Goal: Communication & Community: Answer question/provide support

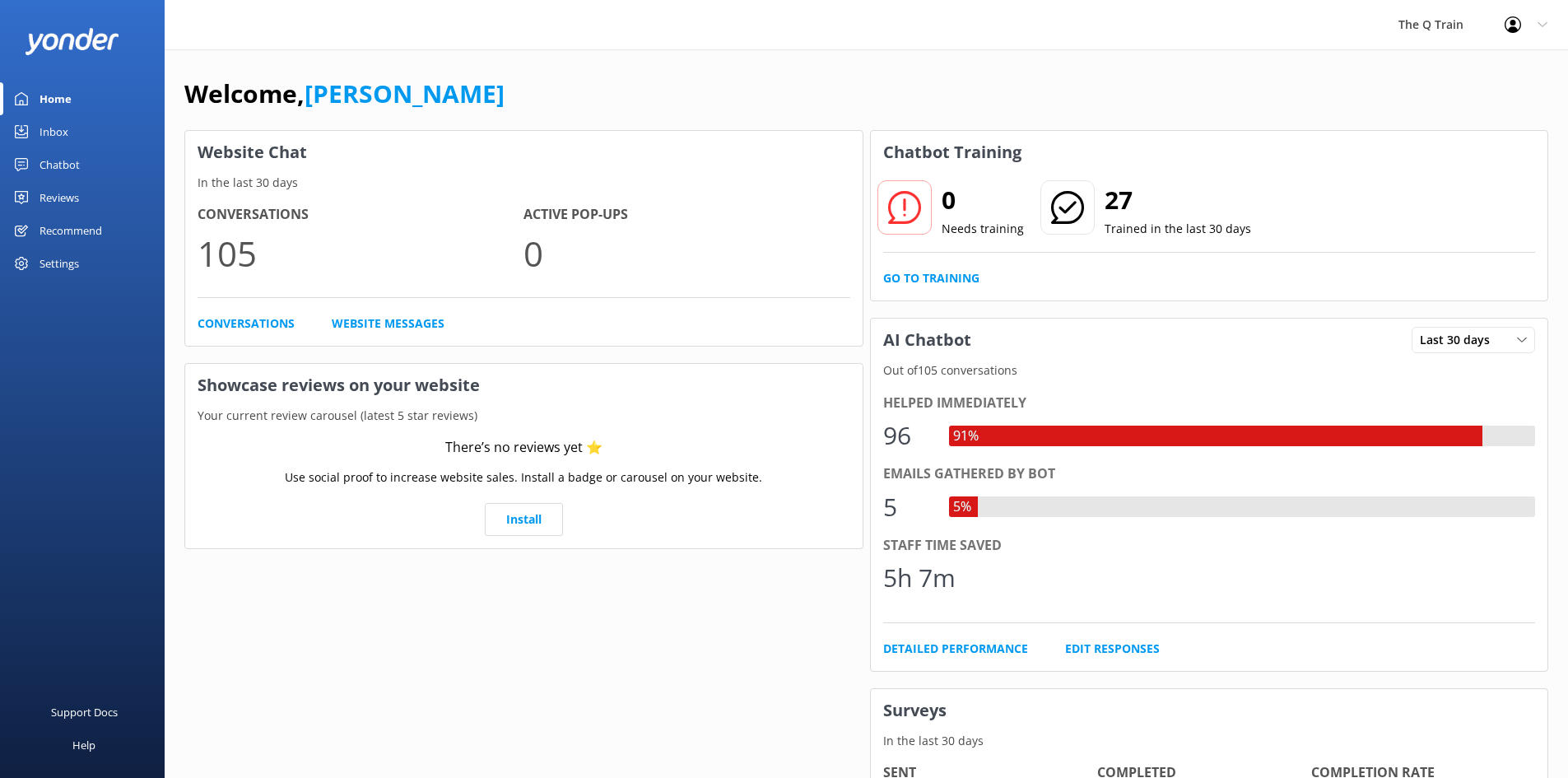
click at [45, 129] on div "Inbox" at bounding box center [53, 132] width 28 height 33
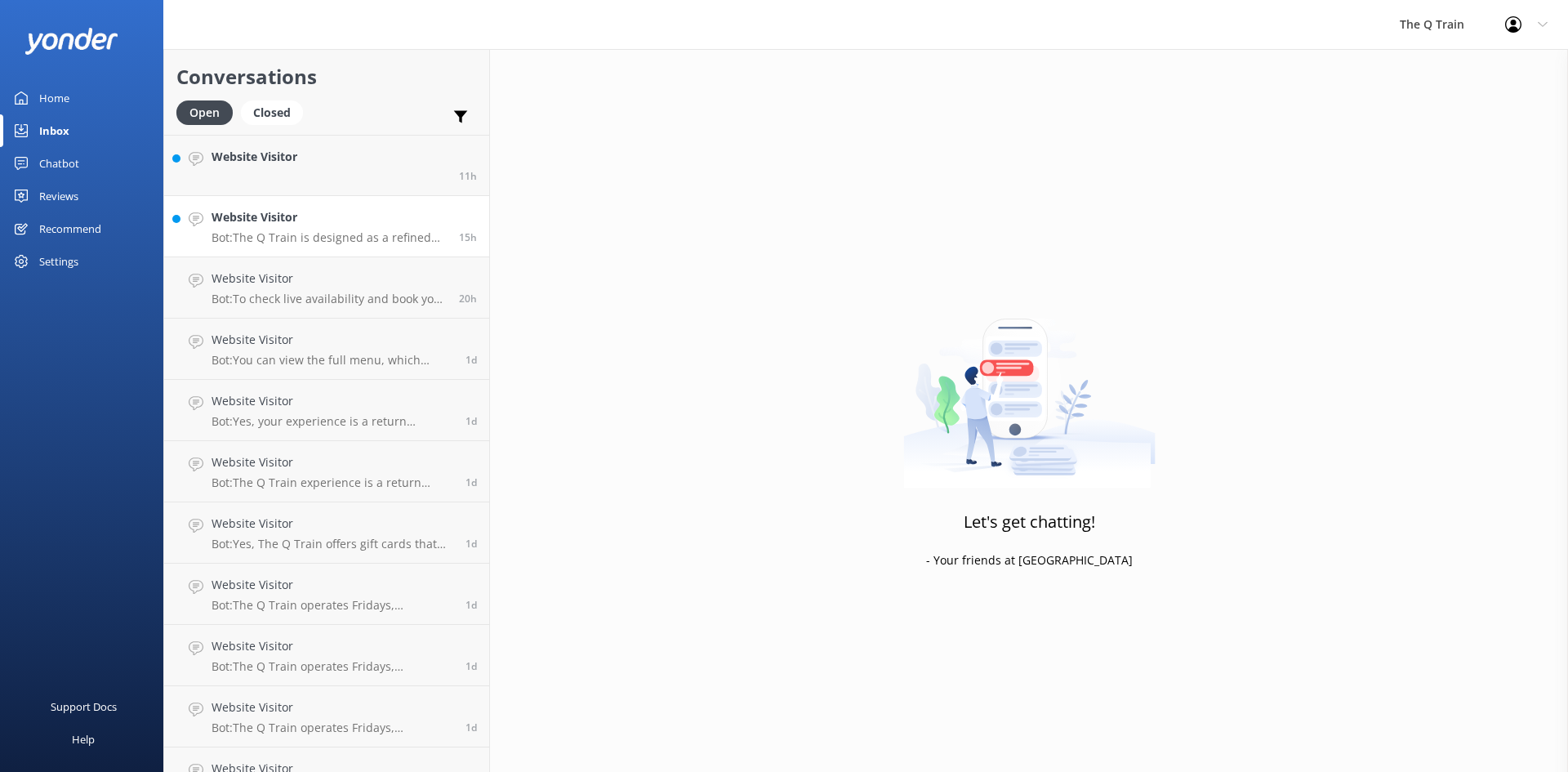
click at [339, 235] on p "Bot: The Q Train is designed as a refined dining experience for adults. While t…" at bounding box center [329, 237] width 235 height 15
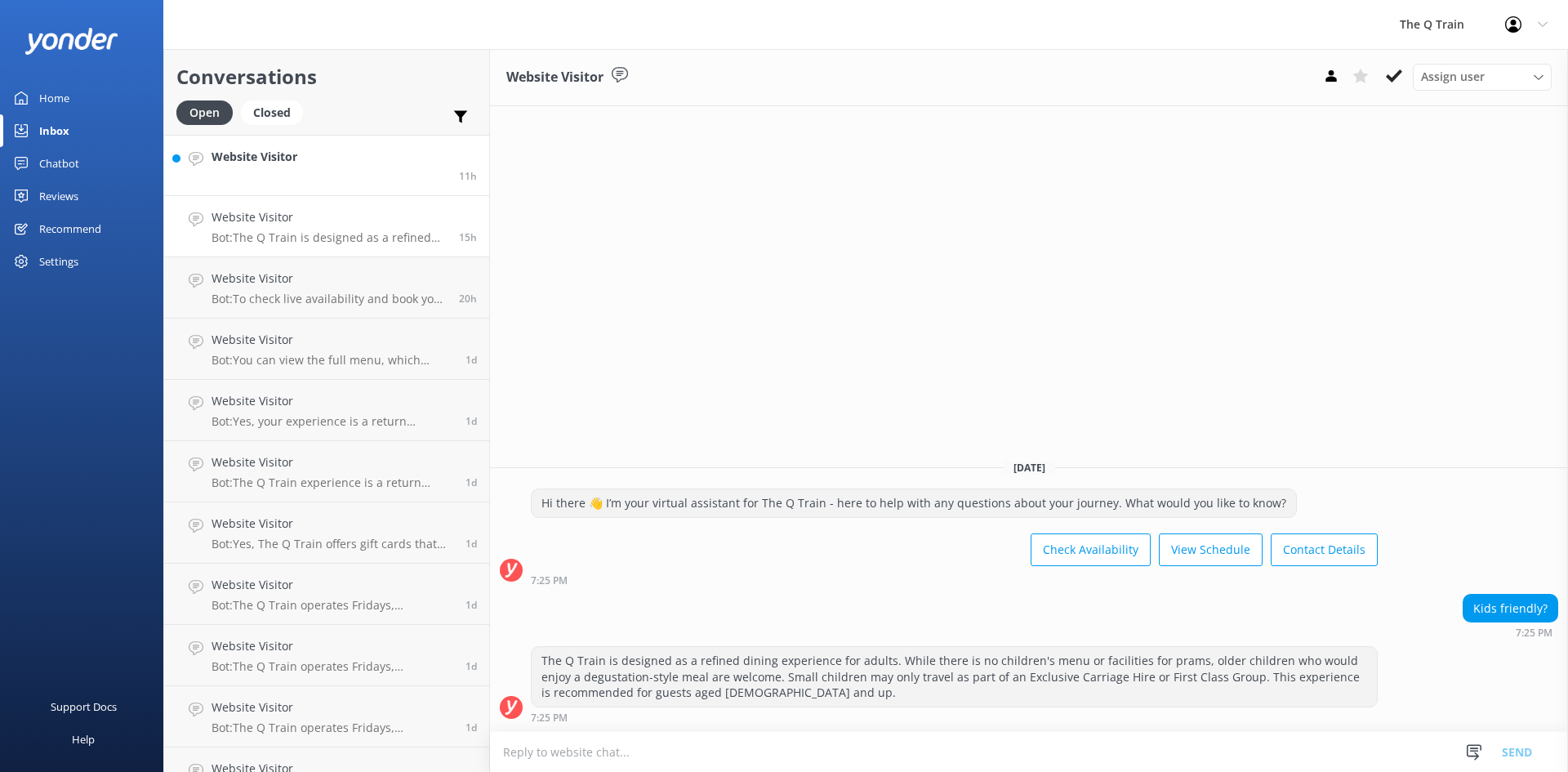
click at [310, 169] on link "Website Visitor 11h" at bounding box center [327, 165] width 325 height 62
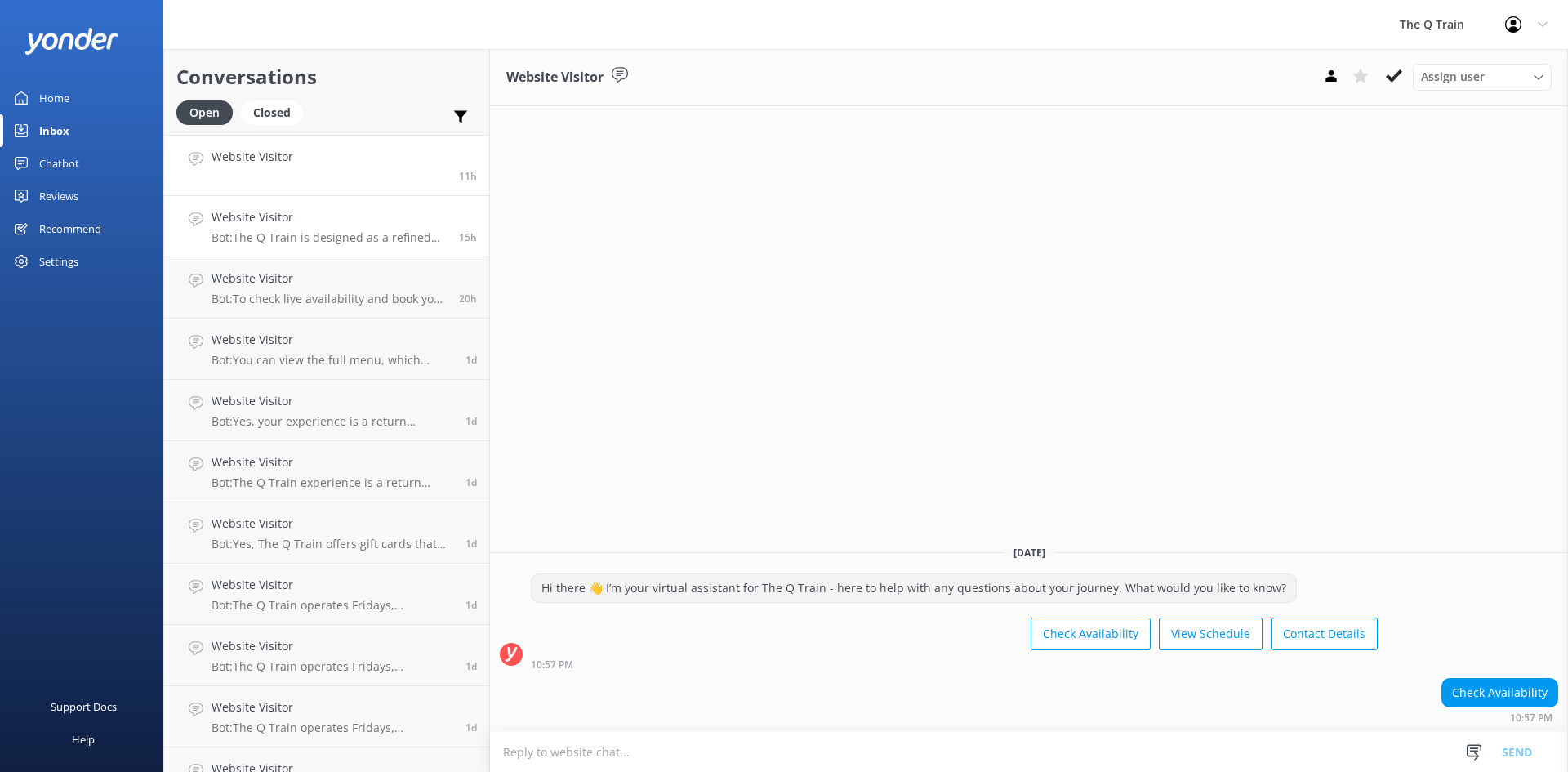
click at [330, 228] on div "Website Visitor Bot: The Q Train is designed as a refined dining experience for…" at bounding box center [329, 226] width 235 height 36
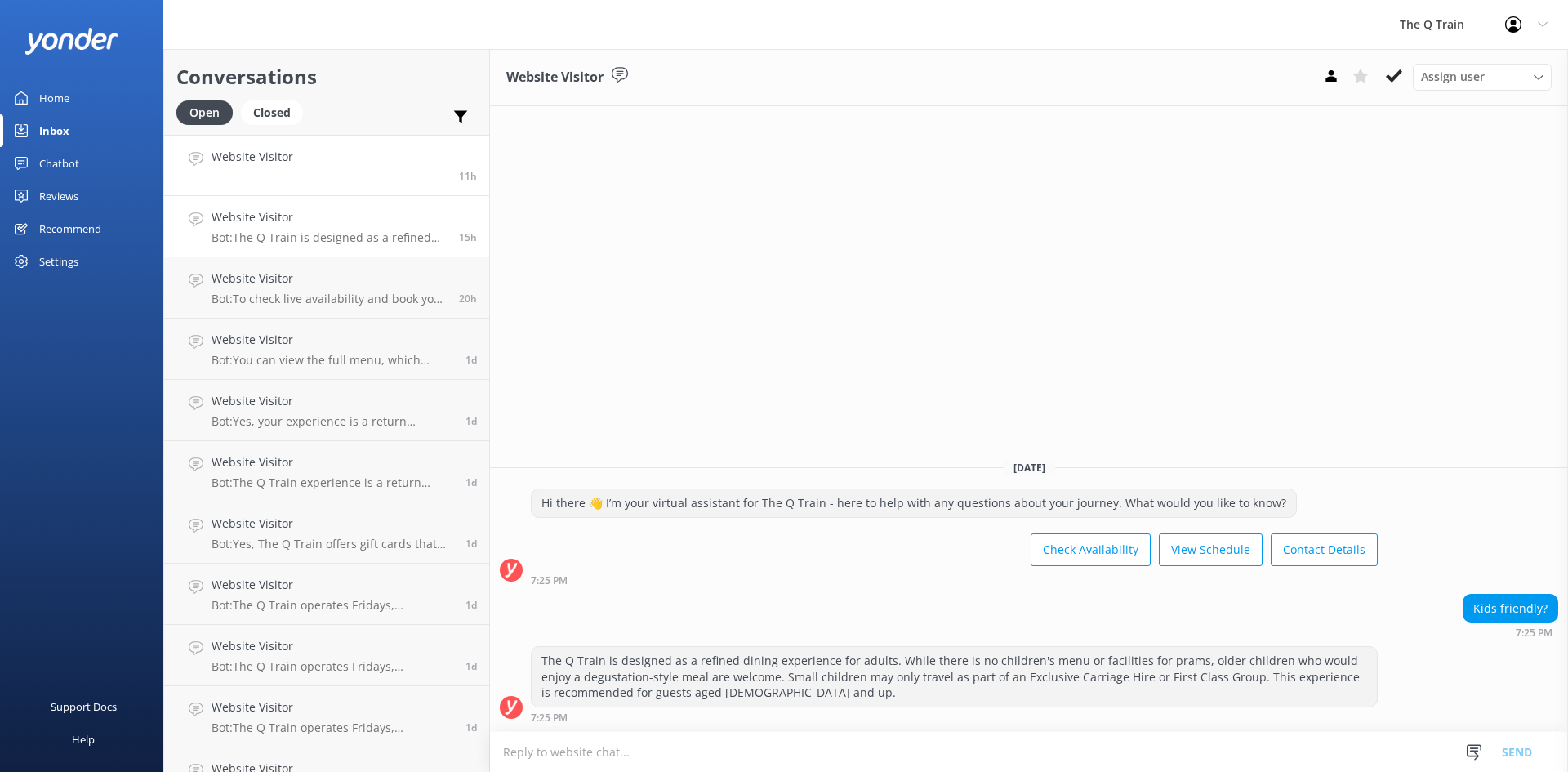
click at [336, 159] on link "Website Visitor 11h" at bounding box center [327, 165] width 325 height 62
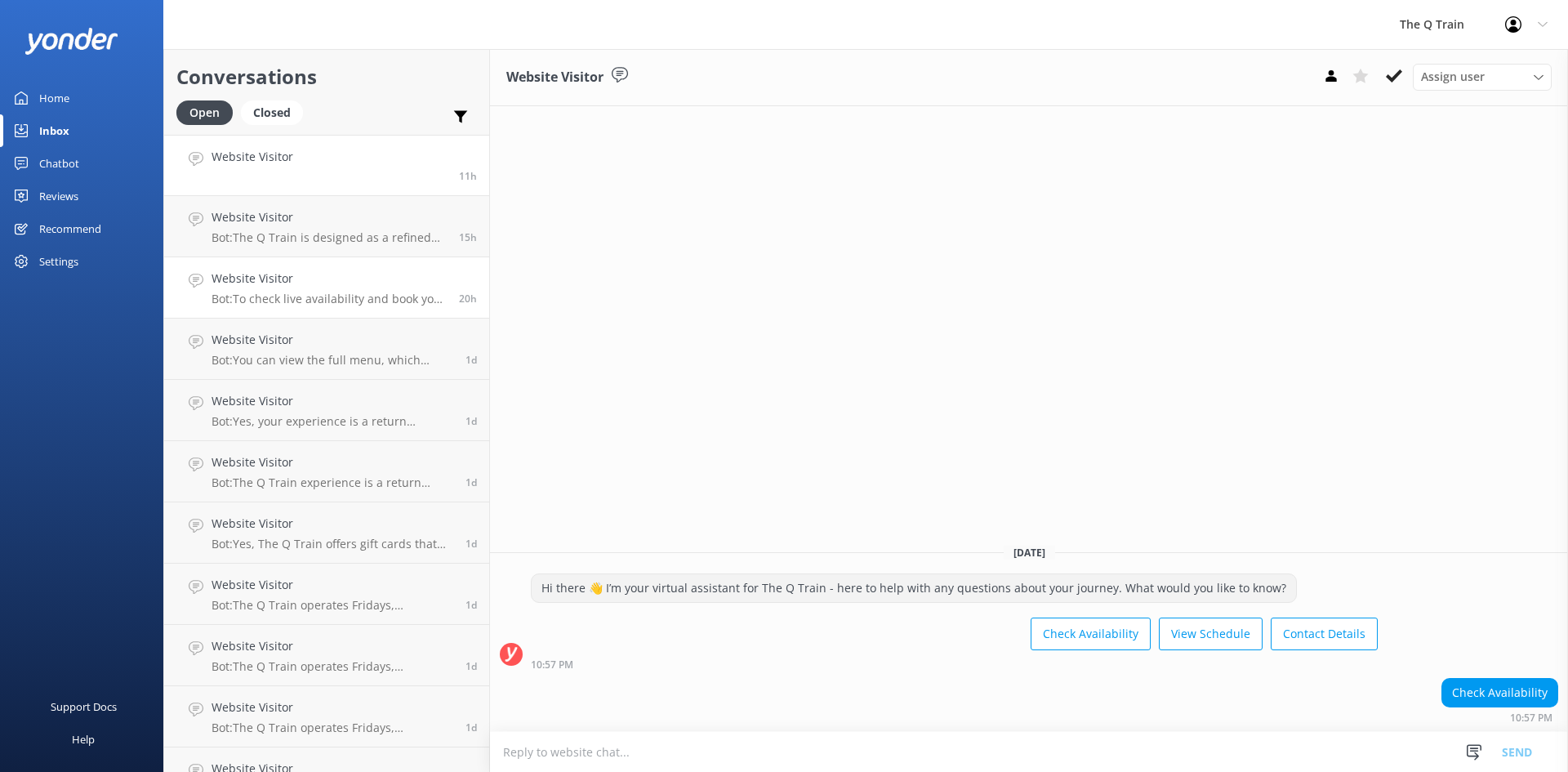
click at [356, 294] on p "Bot: To check live availability and book your experience, please click [URL][DO…" at bounding box center [329, 299] width 235 height 15
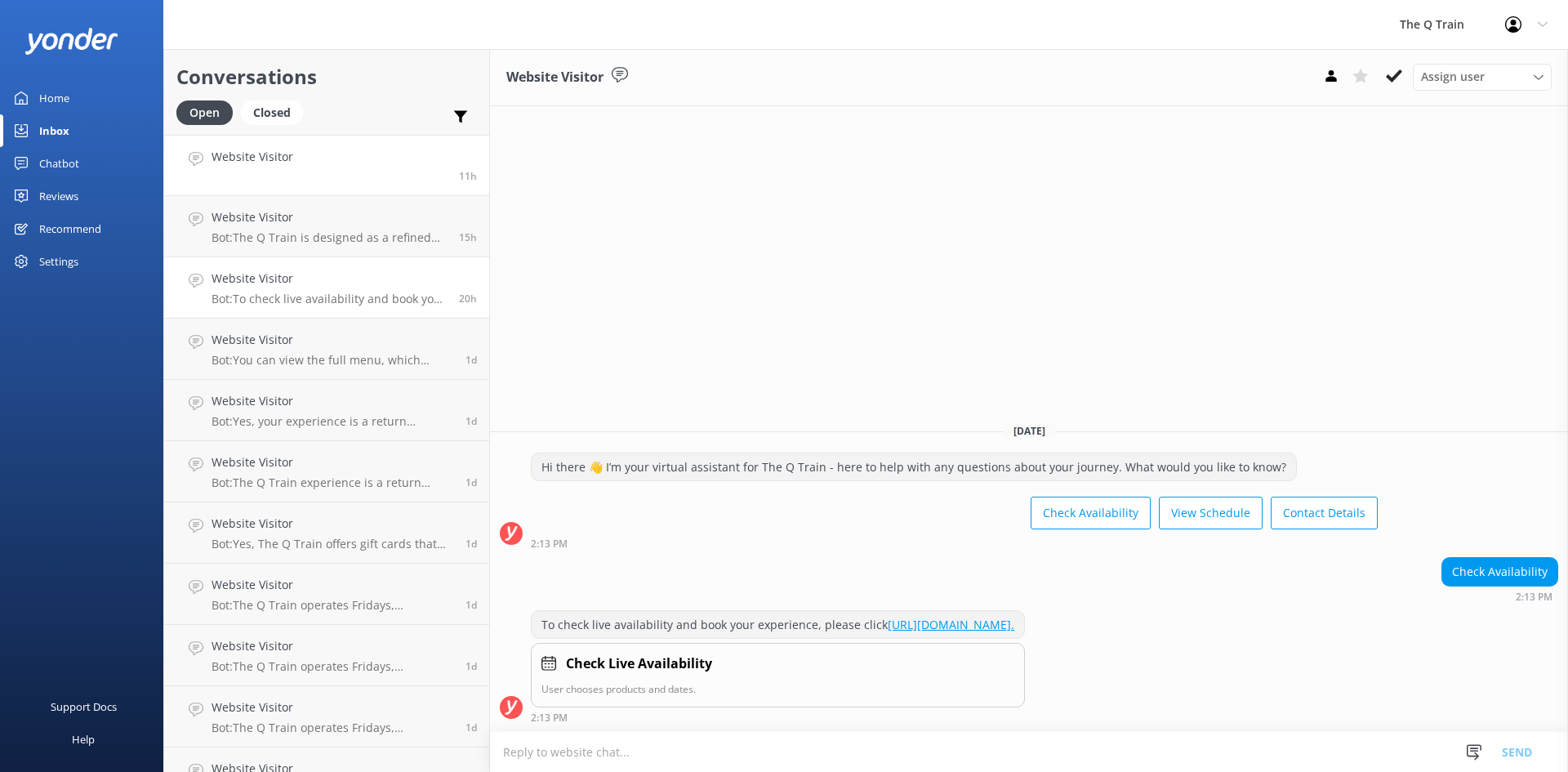
click at [330, 175] on link "Website Visitor 11h" at bounding box center [327, 165] width 325 height 62
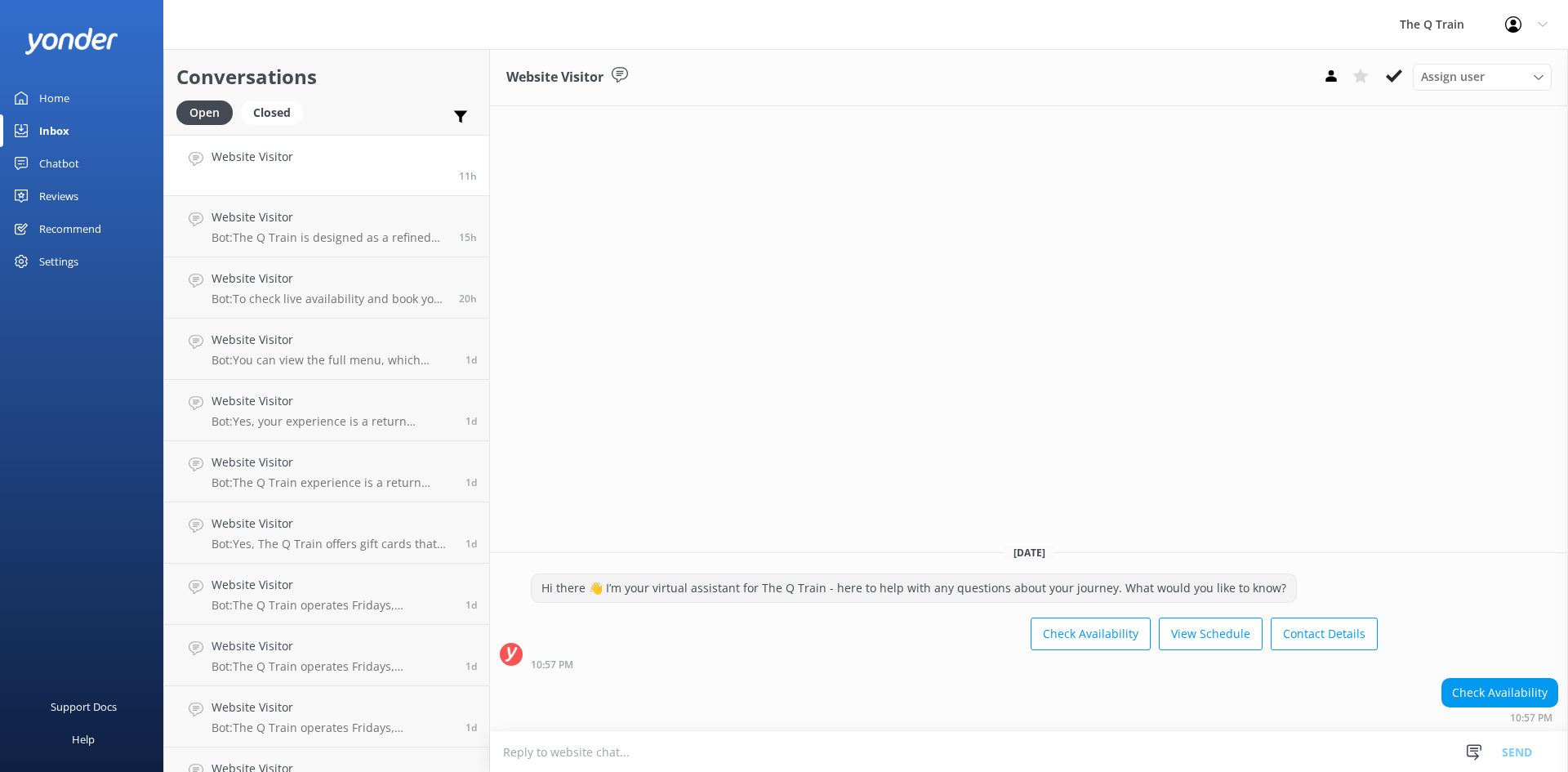
click at [61, 98] on div "Home" at bounding box center [54, 98] width 30 height 33
